Goal: Task Accomplishment & Management: Use online tool/utility

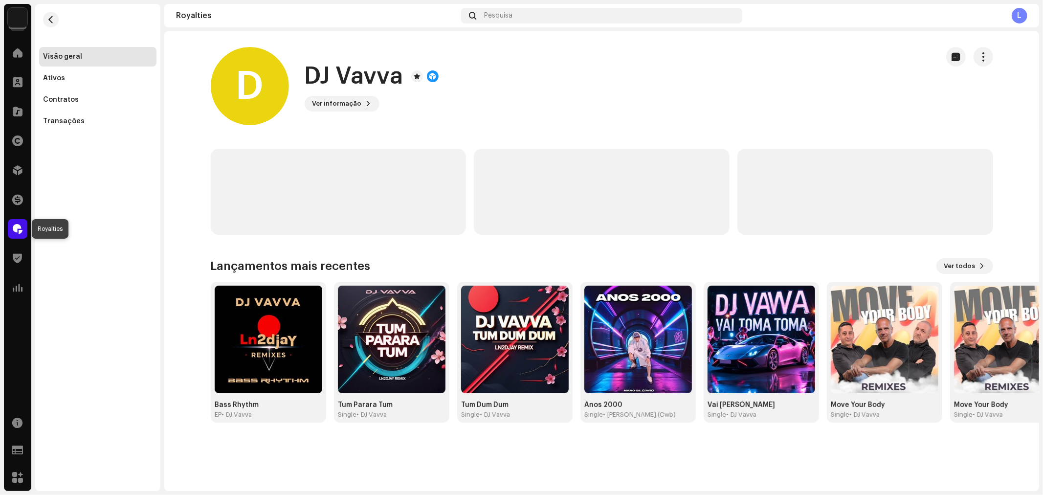
click at [21, 227] on span at bounding box center [18, 229] width 10 height 8
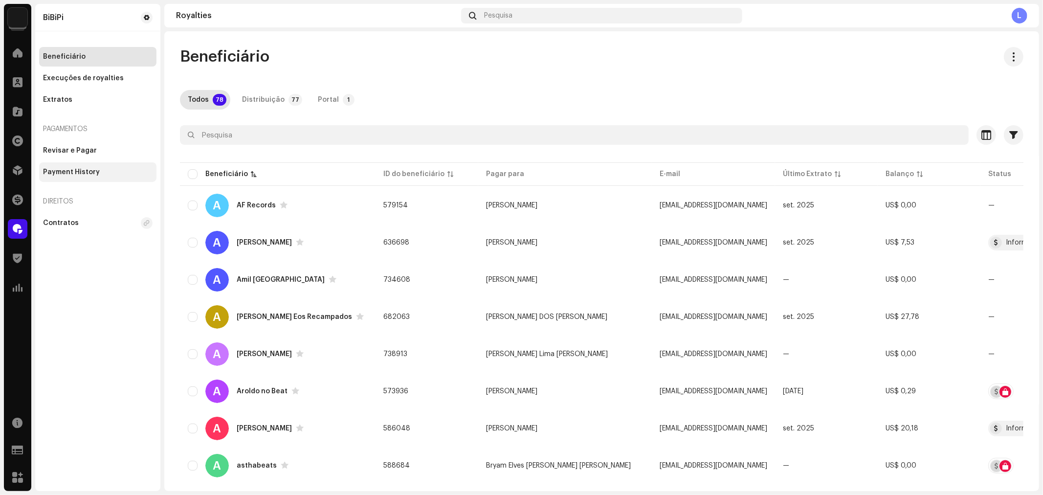
click at [76, 173] on div "Payment History" at bounding box center [71, 172] width 57 height 8
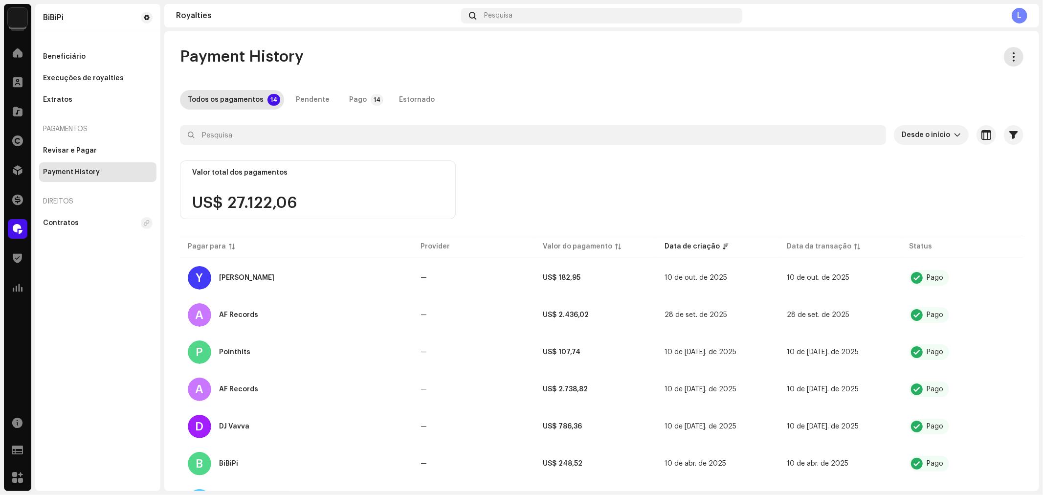
click at [1009, 59] on span "button" at bounding box center [1013, 57] width 9 height 8
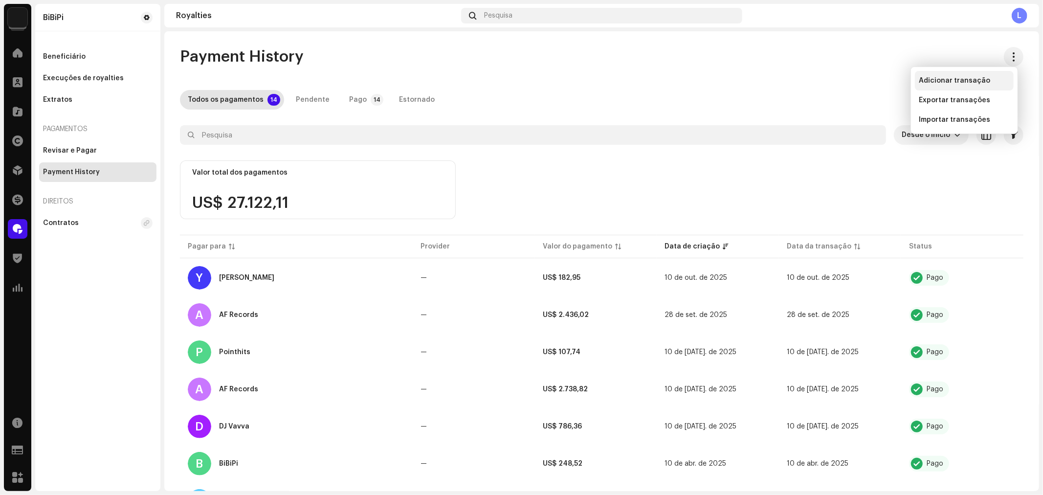
click at [958, 77] on span "Adicionar transação" at bounding box center [953, 81] width 71 height 8
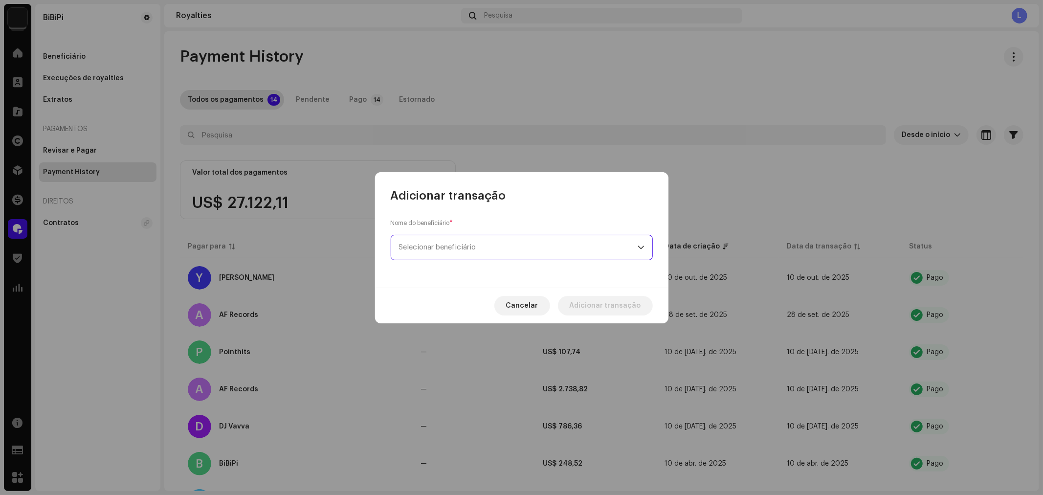
click at [512, 240] on span "Selecionar beneficiário" at bounding box center [518, 247] width 239 height 24
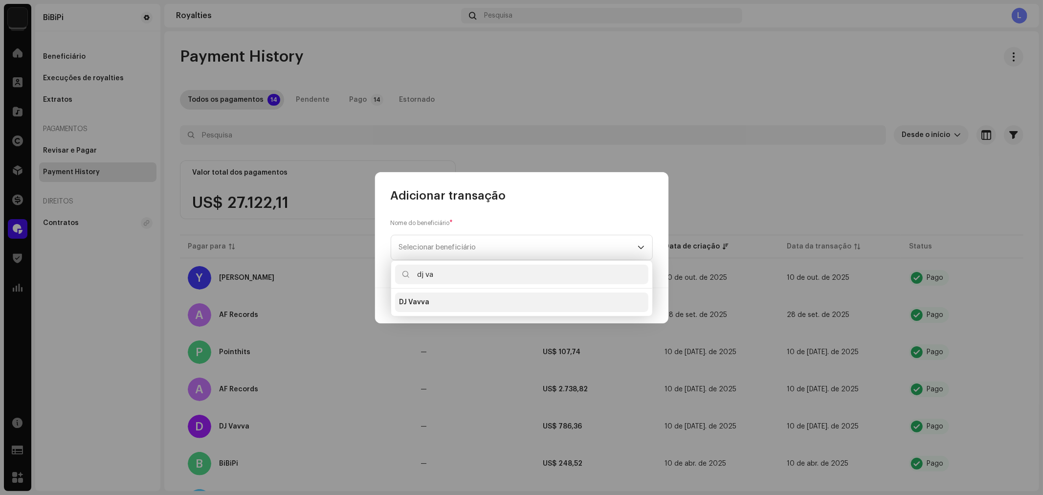
type input "dj va"
click at [438, 305] on div "DJ Vavva" at bounding box center [521, 302] width 245 height 10
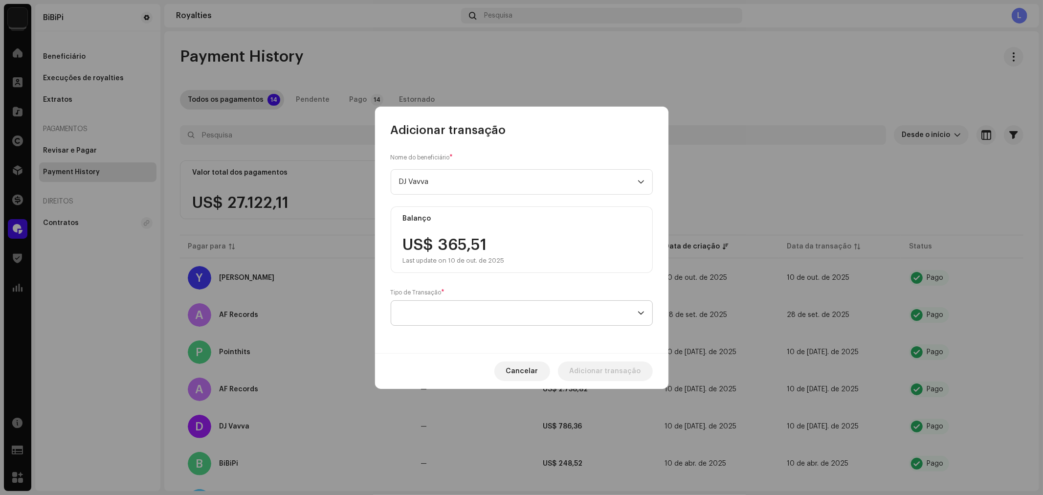
click at [451, 306] on span at bounding box center [518, 313] width 239 height 24
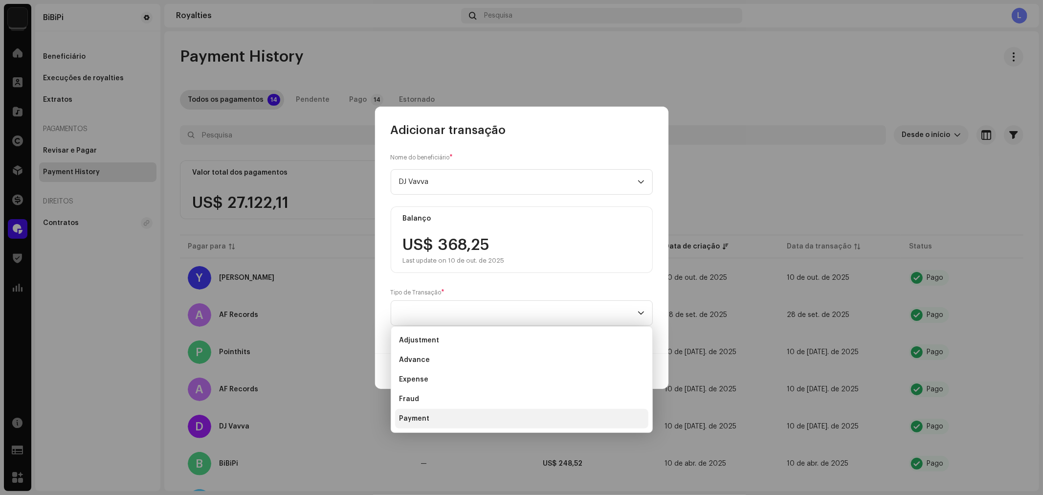
click at [423, 413] on span "Payment" at bounding box center [414, 418] width 30 height 10
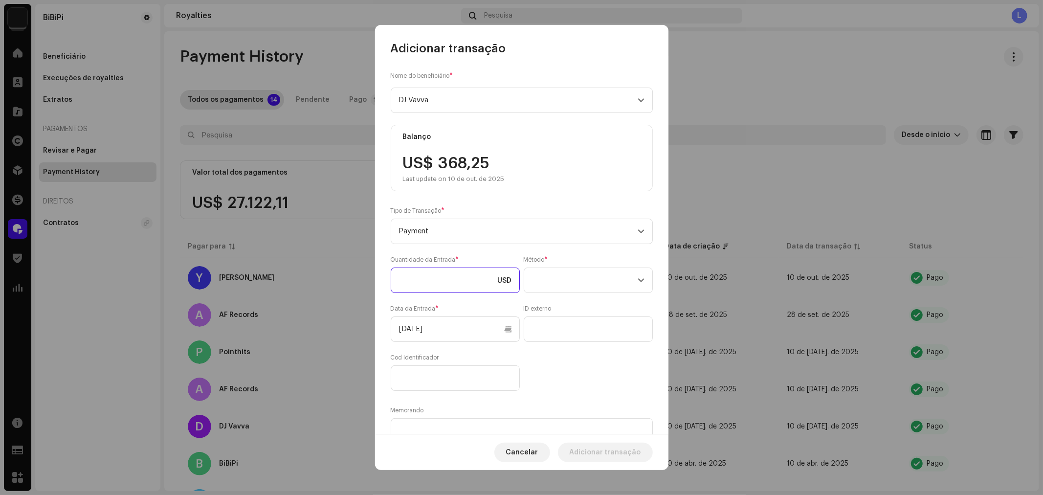
click at [433, 282] on input at bounding box center [455, 279] width 129 height 25
paste input "368,25"
type input "368,25"
click at [655, 285] on div "Nome do beneficiário * DJ [PERSON_NAME] US$ 368,25 Last update on 10 de out. de…" at bounding box center [521, 245] width 293 height 378
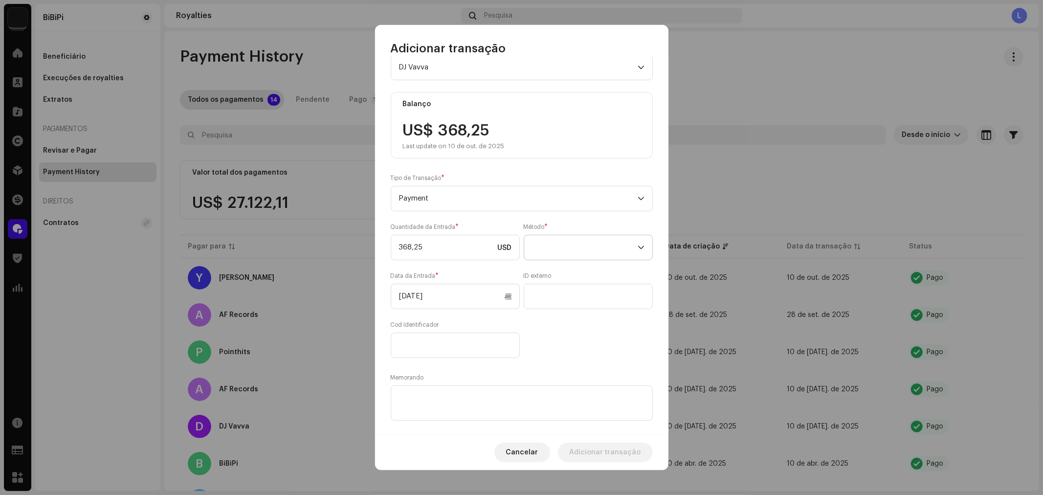
scroll to position [51, 0]
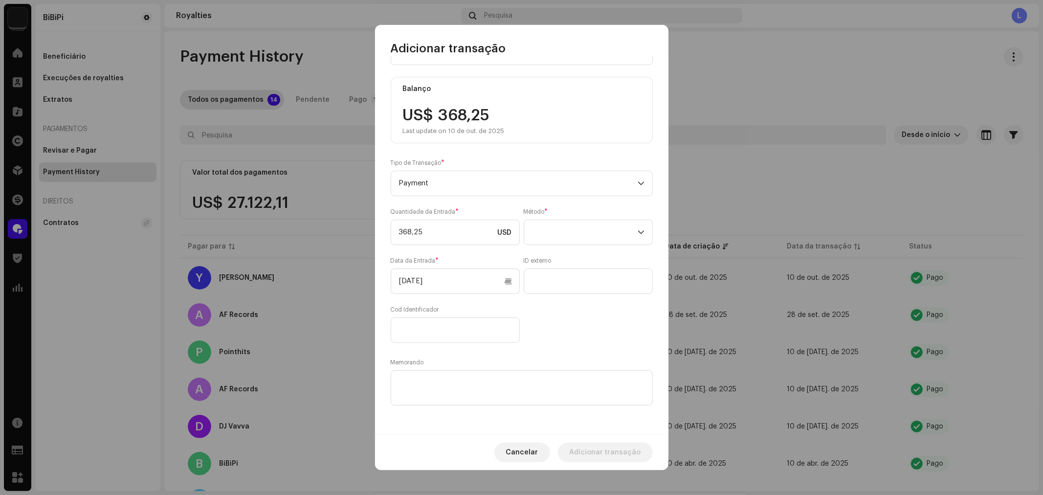
click at [584, 216] on div "Método *" at bounding box center [587, 226] width 129 height 37
click at [586, 231] on span at bounding box center [585, 232] width 106 height 24
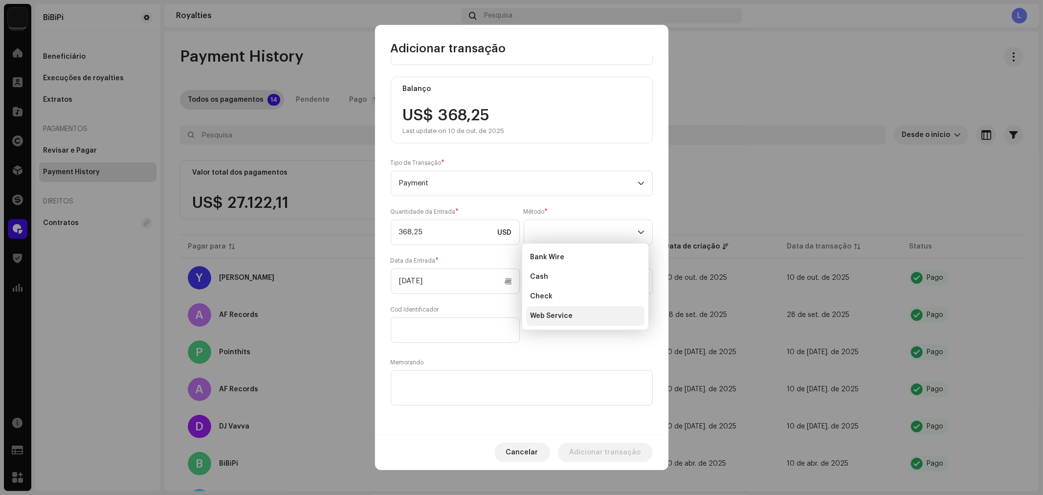
click at [556, 311] on span "Web Service" at bounding box center [551, 316] width 43 height 10
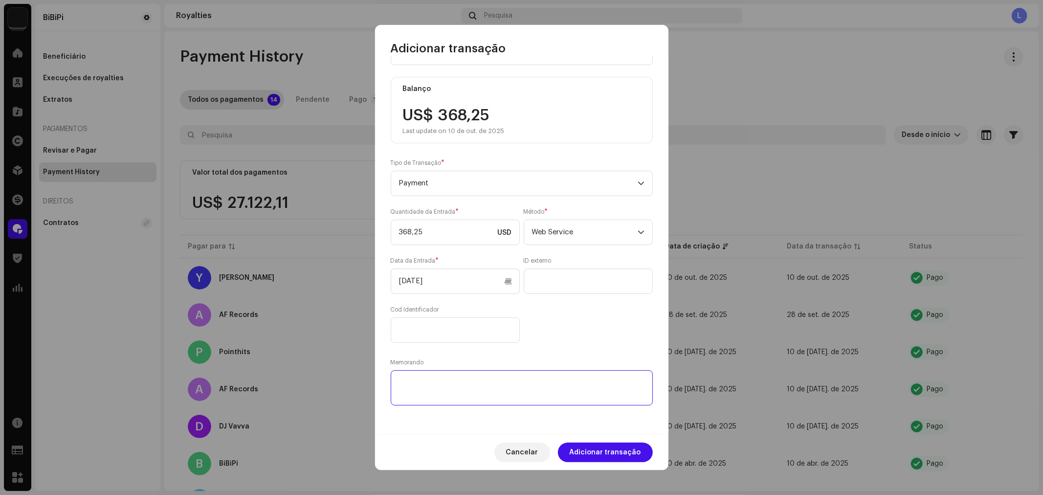
click at [429, 381] on textarea at bounding box center [522, 387] width 262 height 35
click at [424, 379] on textarea at bounding box center [522, 387] width 262 height 35
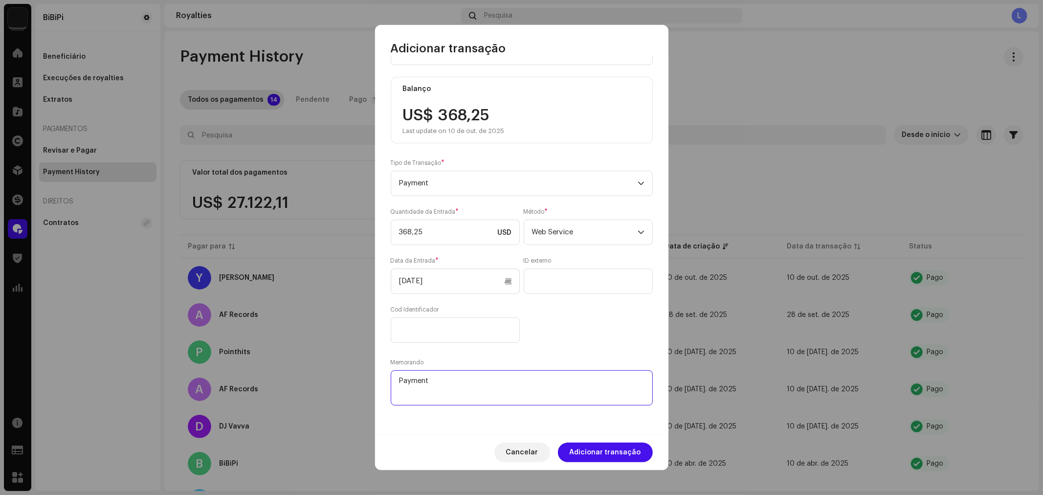
type textarea "Payment"
click at [663, 300] on div "Nome do beneficiário * DJ [PERSON_NAME] US$ 368,25 Last update on 10 de out. de…" at bounding box center [521, 245] width 293 height 378
click at [612, 450] on span "Adicionar transação" at bounding box center [604, 452] width 71 height 20
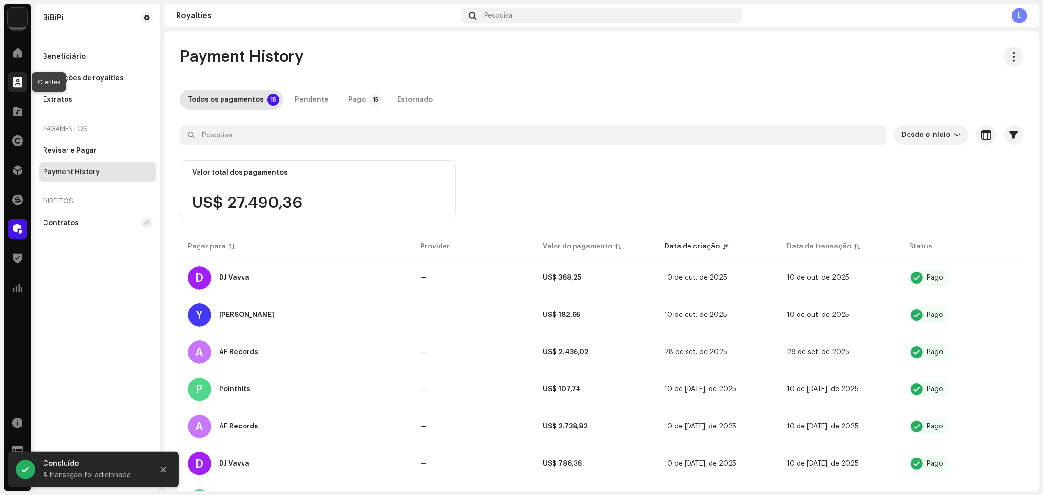
click at [18, 78] on span at bounding box center [18, 82] width 10 height 8
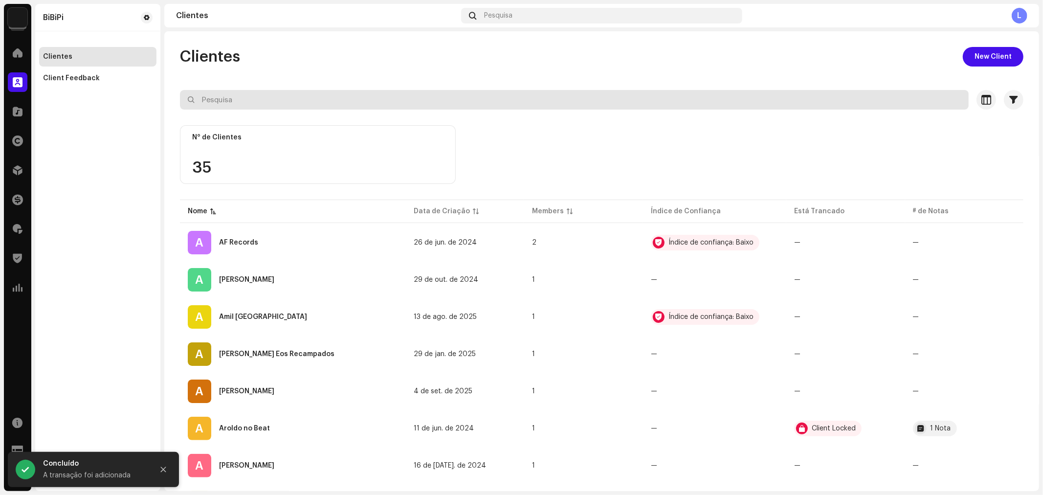
click at [264, 98] on input "text" at bounding box center [574, 100] width 788 height 20
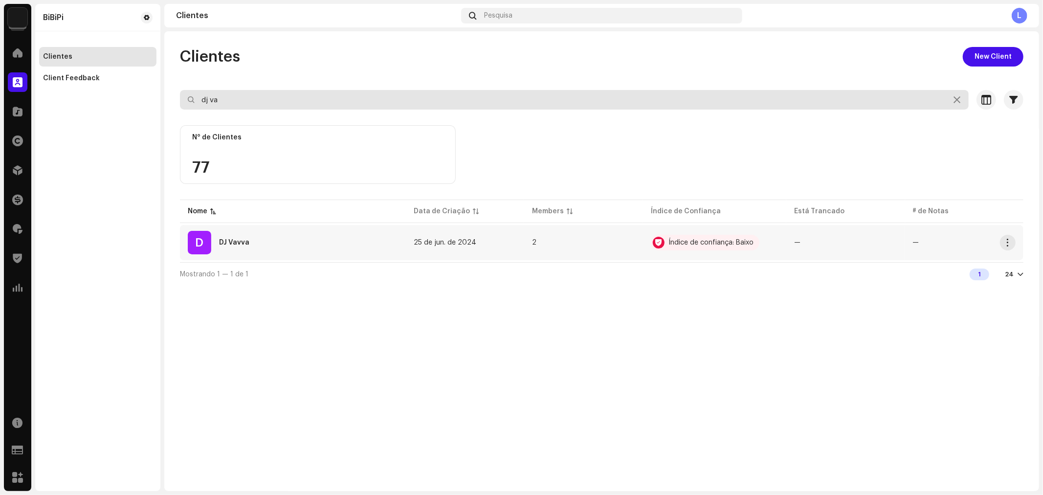
type input "dj va"
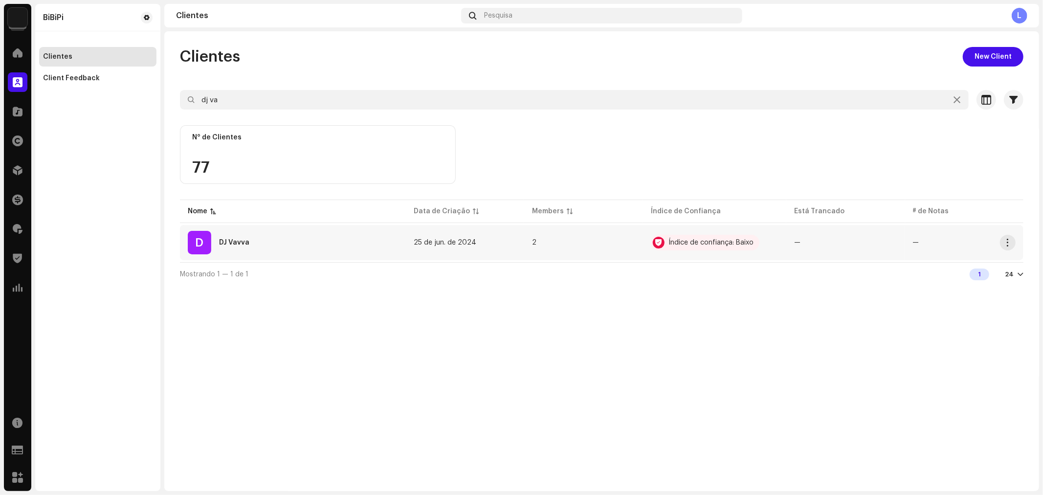
click at [233, 241] on div "DJ Vavva" at bounding box center [234, 242] width 30 height 7
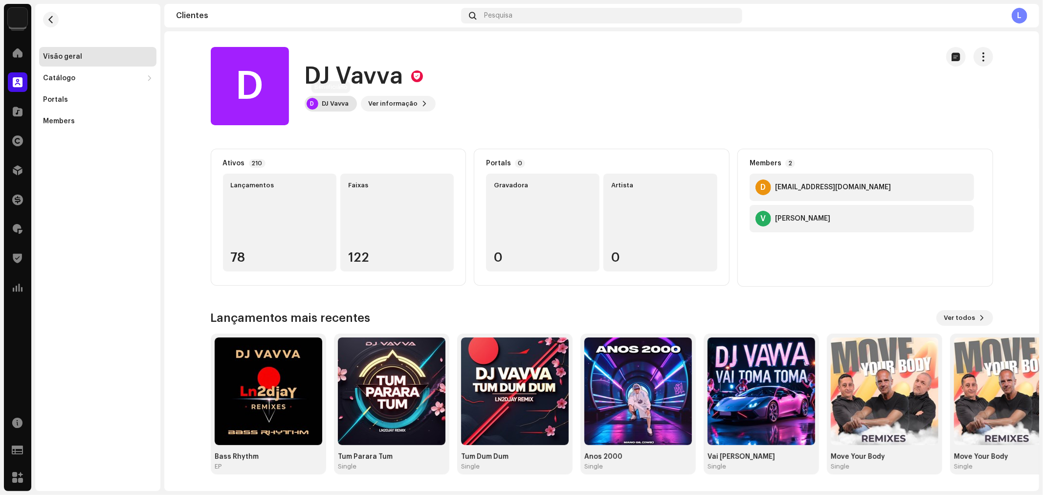
click at [328, 103] on div "DJ Vavva" at bounding box center [335, 104] width 27 height 8
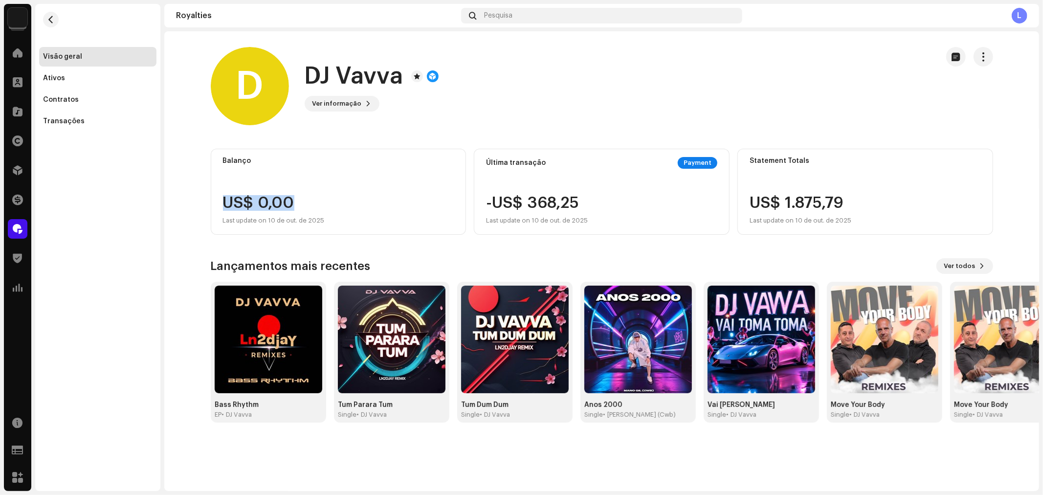
drag, startPoint x: 256, startPoint y: 202, endPoint x: 316, endPoint y: 200, distance: 60.6
click at [316, 200] on div "US$ 0,00 Last update on 10 de out. de 2025" at bounding box center [274, 210] width 102 height 31
click at [251, 195] on div "US$ 0,00 Last update on 10 de out. de 2025" at bounding box center [274, 210] width 102 height 31
drag, startPoint x: 261, startPoint y: 201, endPoint x: 309, endPoint y: 202, distance: 47.9
click at [309, 202] on div "US$ 0,00 Last update on 10 de out. de 2025" at bounding box center [274, 210] width 102 height 31
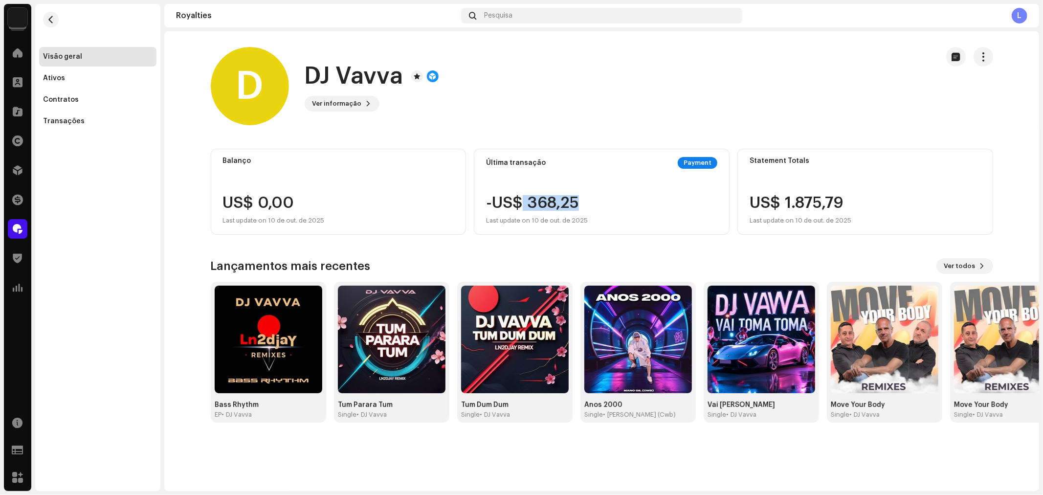
drag, startPoint x: 524, startPoint y: 202, endPoint x: 587, endPoint y: 201, distance: 63.1
click at [587, 201] on div "-US$ 368,25 Last update on 10 de out. de 2025" at bounding box center [537, 210] width 102 height 31
drag, startPoint x: 777, startPoint y: 203, endPoint x: 889, endPoint y: 200, distance: 111.5
click at [888, 201] on div "US$ 1.875,79 Last update on 10 de out. de 2025" at bounding box center [864, 210] width 231 height 31
click at [1020, 194] on royalties-payees-details-overview "D DJ Vavva D DJ Vavva Ver informação Balanço US$ 0,00 Last update on 10 de out.…" at bounding box center [601, 234] width 874 height 407
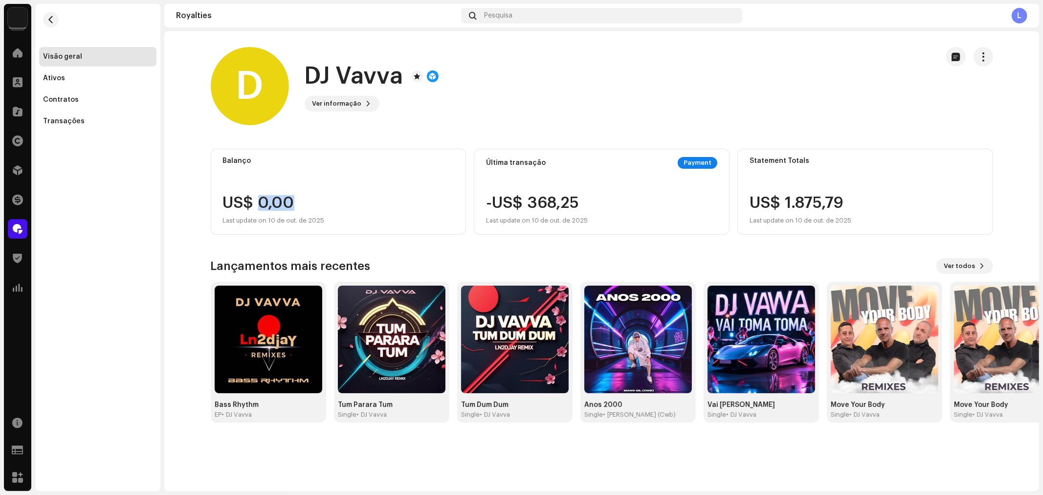
drag, startPoint x: 260, startPoint y: 198, endPoint x: 300, endPoint y: 198, distance: 39.6
click at [300, 198] on div "US$ 0,00 Last update on 10 de out. de 2025" at bounding box center [274, 210] width 102 height 31
drag, startPoint x: 528, startPoint y: 202, endPoint x: 589, endPoint y: 211, distance: 62.2
click at [601, 202] on div "-US$ 368,25 Last update on 10 de out. de 2025" at bounding box center [601, 210] width 231 height 31
drag, startPoint x: 584, startPoint y: 217, endPoint x: 528, endPoint y: 221, distance: 55.9
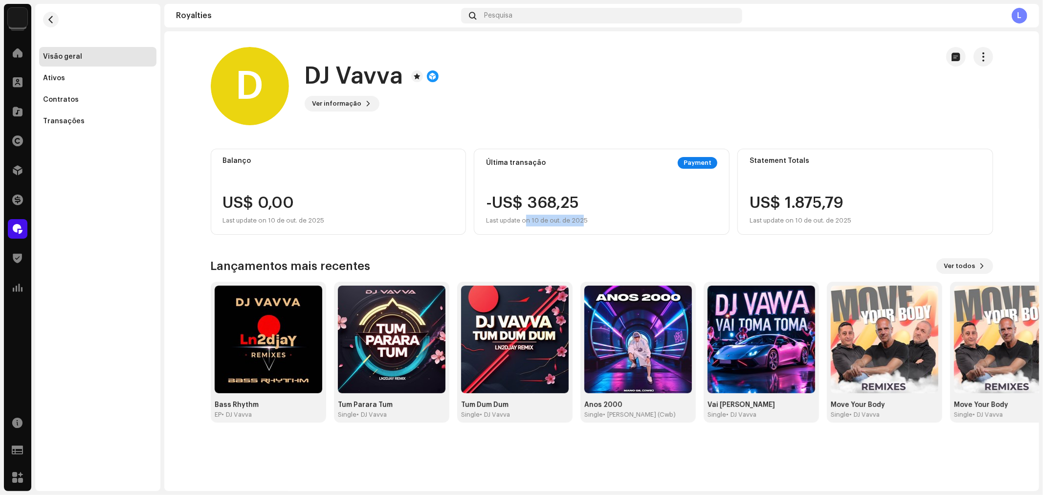
click at [528, 221] on div "Last update on 10 de out. de 2025" at bounding box center [537, 221] width 102 height 12
click at [534, 221] on div "Last update on 10 de out. de 2025" at bounding box center [537, 221] width 102 height 12
click at [556, 219] on div "Last update on 10 de out. de 2025" at bounding box center [537, 221] width 102 height 12
drag, startPoint x: 754, startPoint y: 207, endPoint x: 873, endPoint y: 207, distance: 118.8
click at [873, 207] on div "US$ 1.875,79 Last update on 10 de out. de 2025" at bounding box center [864, 210] width 231 height 31
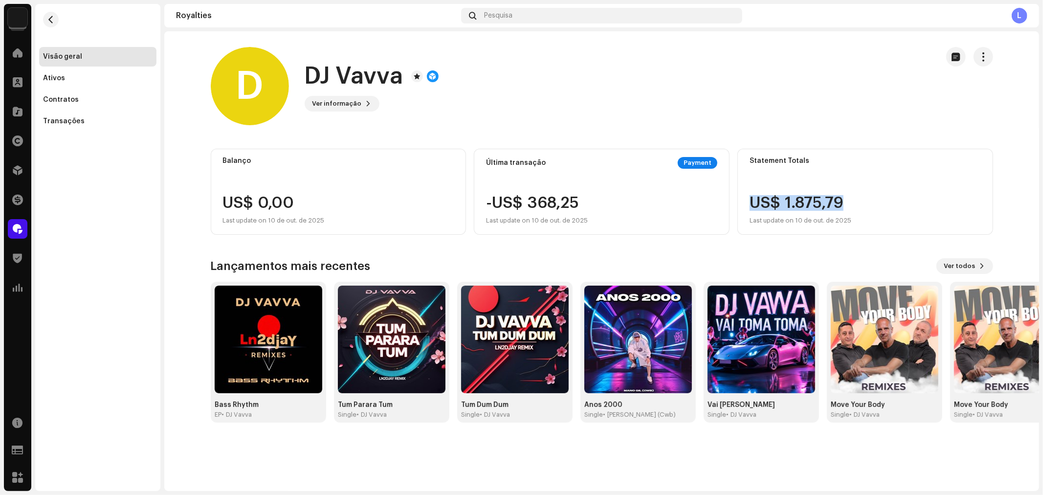
click at [825, 208] on div "US$ 1.875,79 Last update on 10 de out. de 2025" at bounding box center [800, 210] width 102 height 31
click at [1008, 162] on royalties-payees-details-overview "D DJ Vavva D DJ Vavva Ver informação Balanço US$ 0,00 Last update on 10 de out.…" at bounding box center [601, 234] width 874 height 407
click at [955, 132] on royalties-payees-details-overview "D DJ Vavva D DJ Vavva Ver informação Balanço US$ 0,00 Last update on 10 de out.…" at bounding box center [601, 234] width 874 height 407
click at [17, 55] on span at bounding box center [18, 53] width 10 height 8
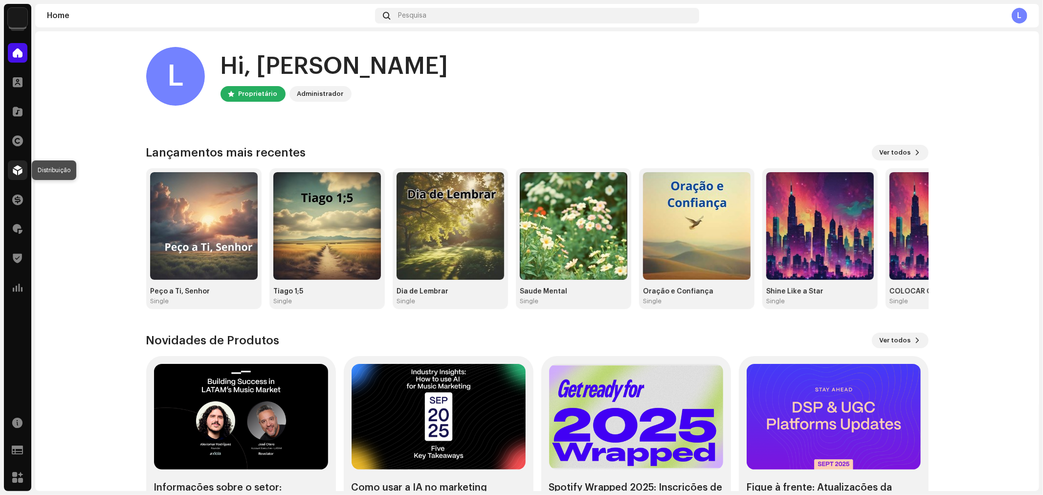
click at [17, 167] on span at bounding box center [18, 170] width 10 height 8
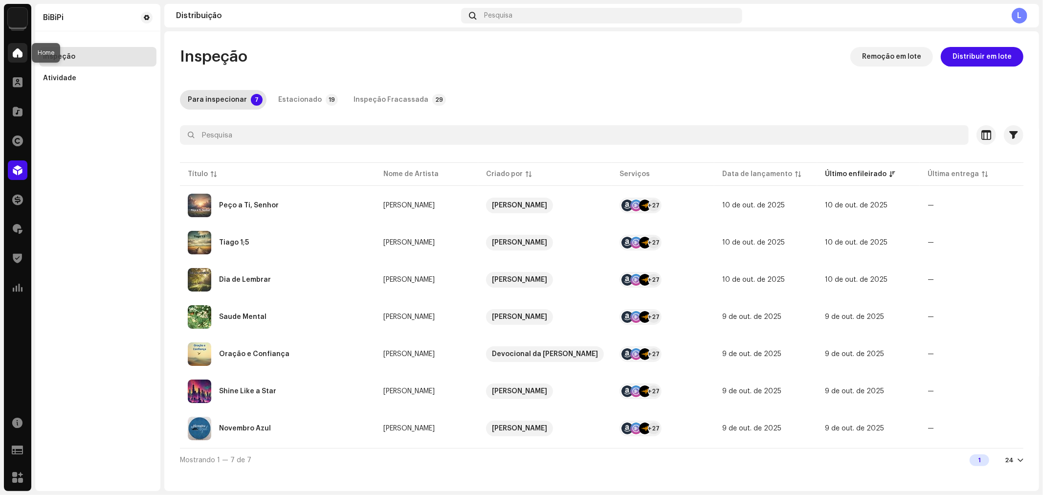
click at [18, 57] on span at bounding box center [18, 53] width 10 height 8
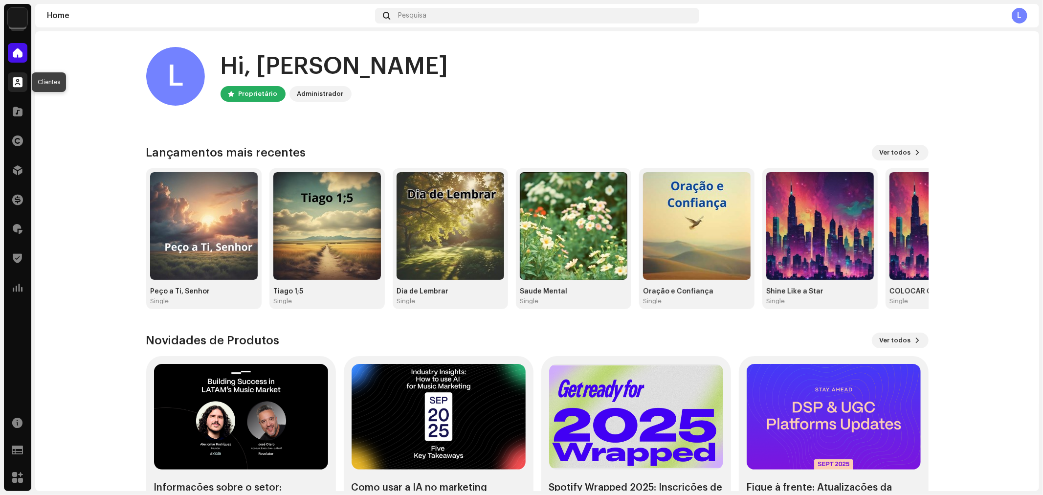
click at [18, 78] on span at bounding box center [18, 82] width 10 height 8
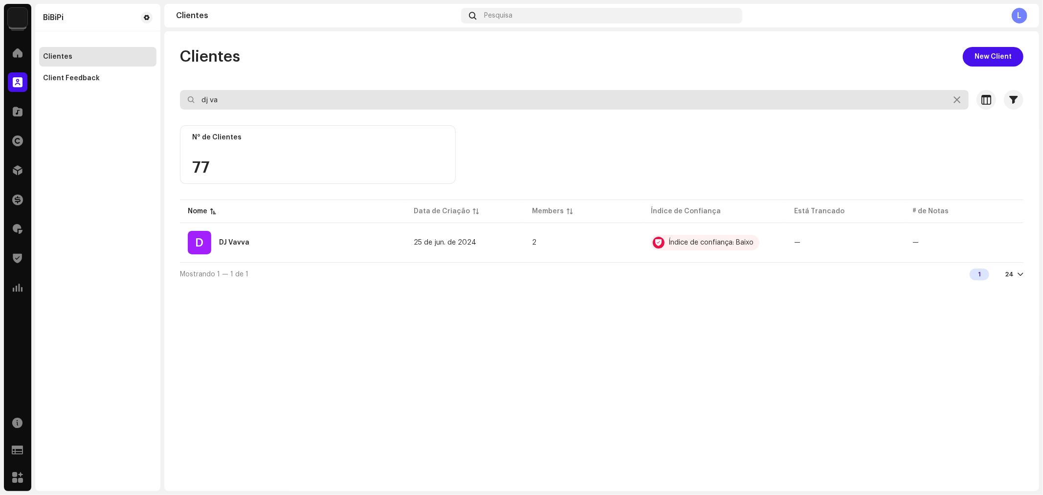
drag, startPoint x: 183, startPoint y: 101, endPoint x: 176, endPoint y: 84, distance: 19.1
click at [173, 98] on div "Clientes New Client dj va Selecionado 0 Selecionar todos 1 Opções Filtros Índic…" at bounding box center [601, 166] width 874 height 239
type input "levi"
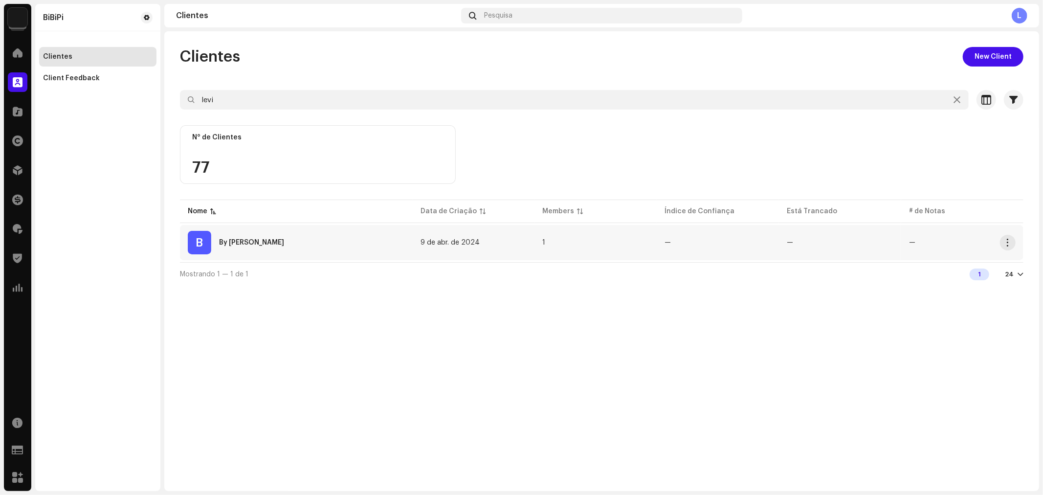
click at [269, 237] on div "B By [PERSON_NAME]" at bounding box center [296, 242] width 217 height 23
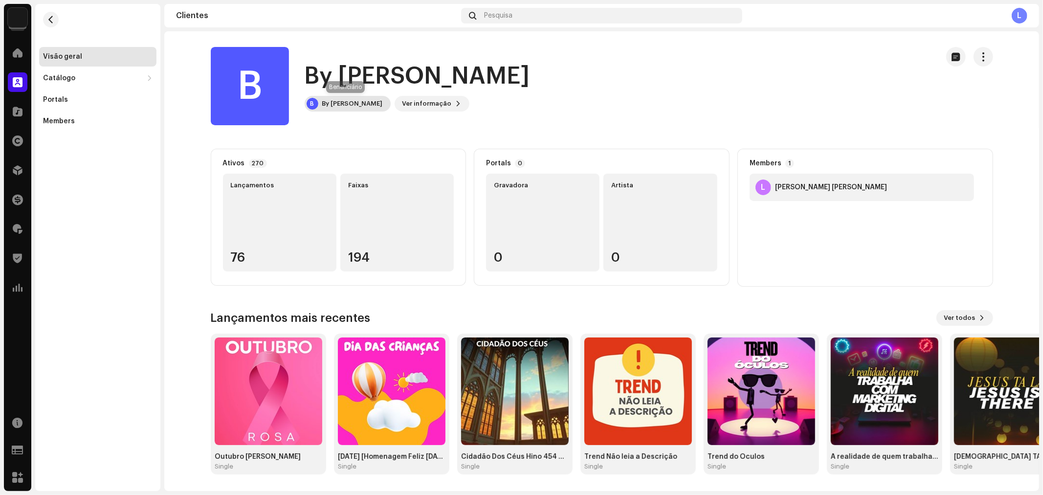
click at [343, 102] on div "By [PERSON_NAME]" at bounding box center [352, 104] width 61 height 8
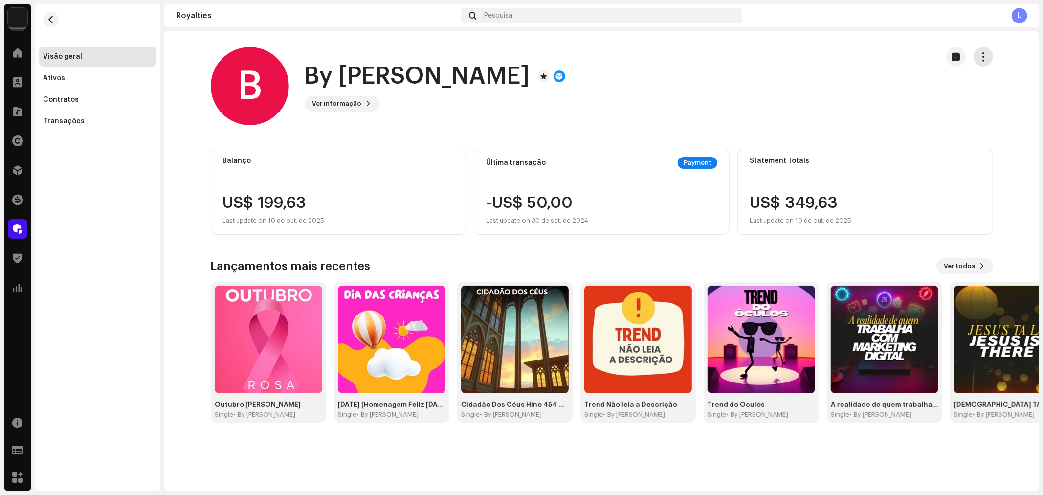
click at [979, 53] on span "button" at bounding box center [982, 57] width 9 height 8
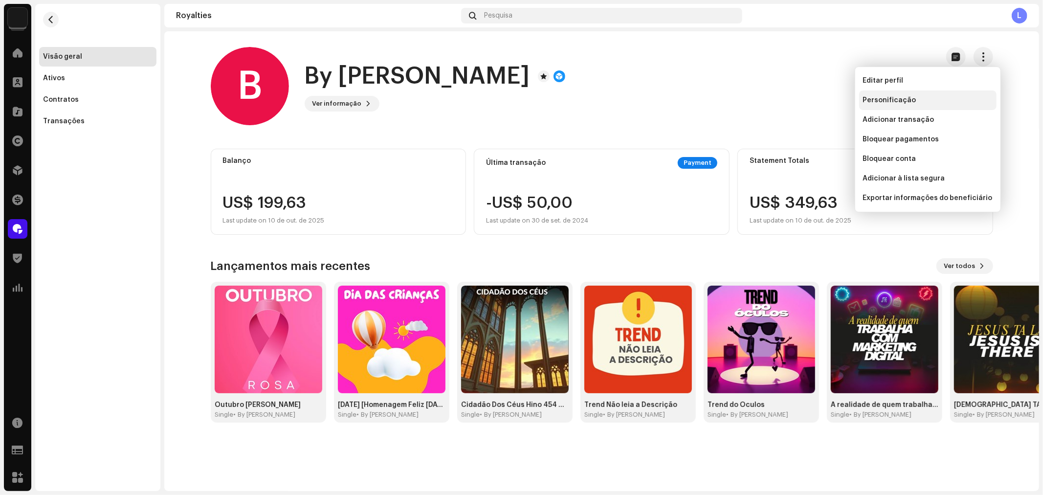
click at [888, 101] on span "Personificação" at bounding box center [889, 100] width 53 height 8
